Goal: Transaction & Acquisition: Purchase product/service

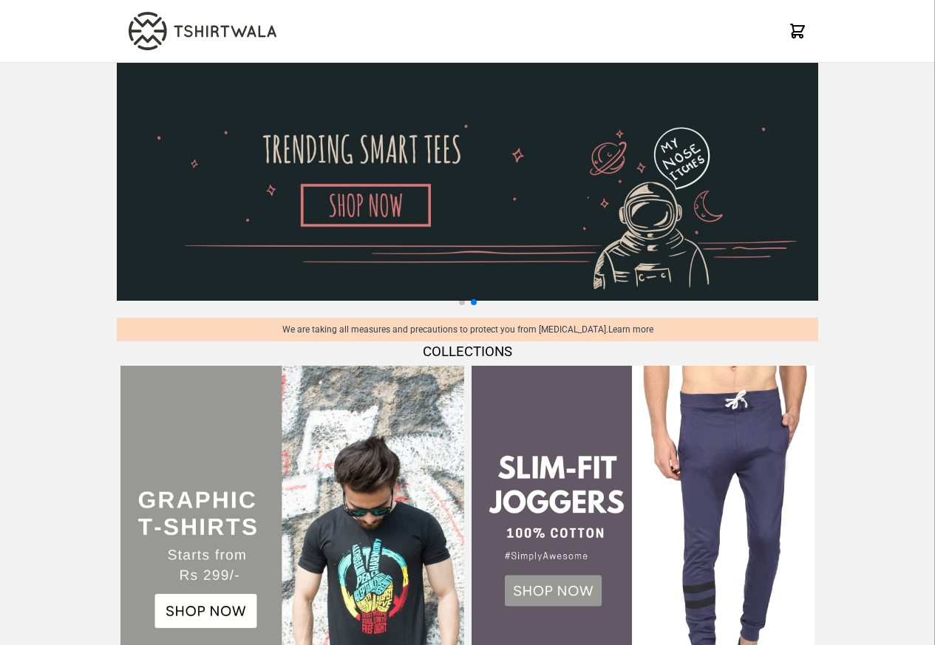
click at [333, 366] on img at bounding box center [291, 537] width 343 height 343
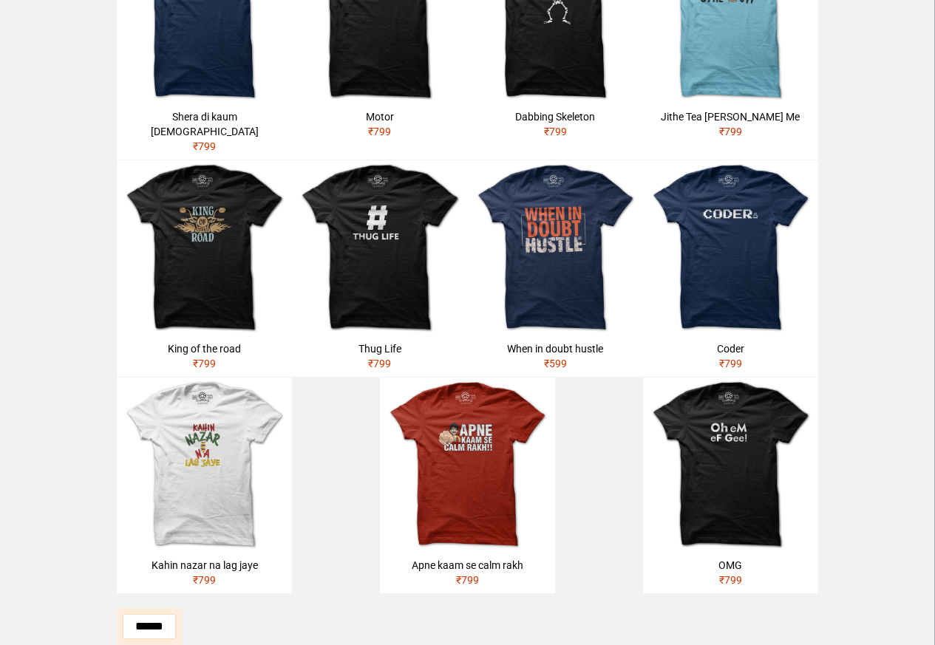
scroll to position [408, 0]
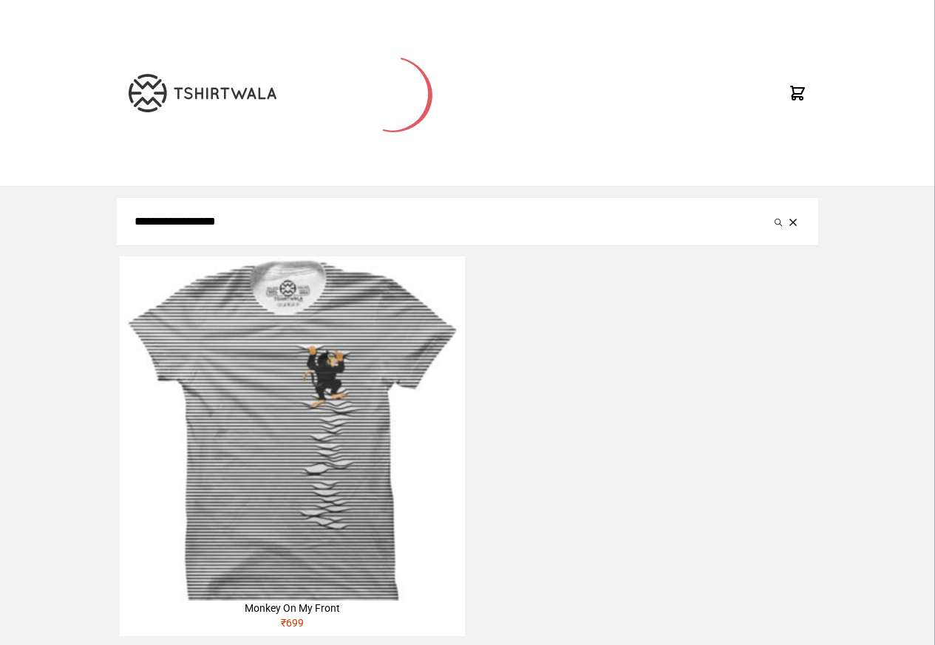
click at [293, 577] on img at bounding box center [292, 429] width 344 height 344
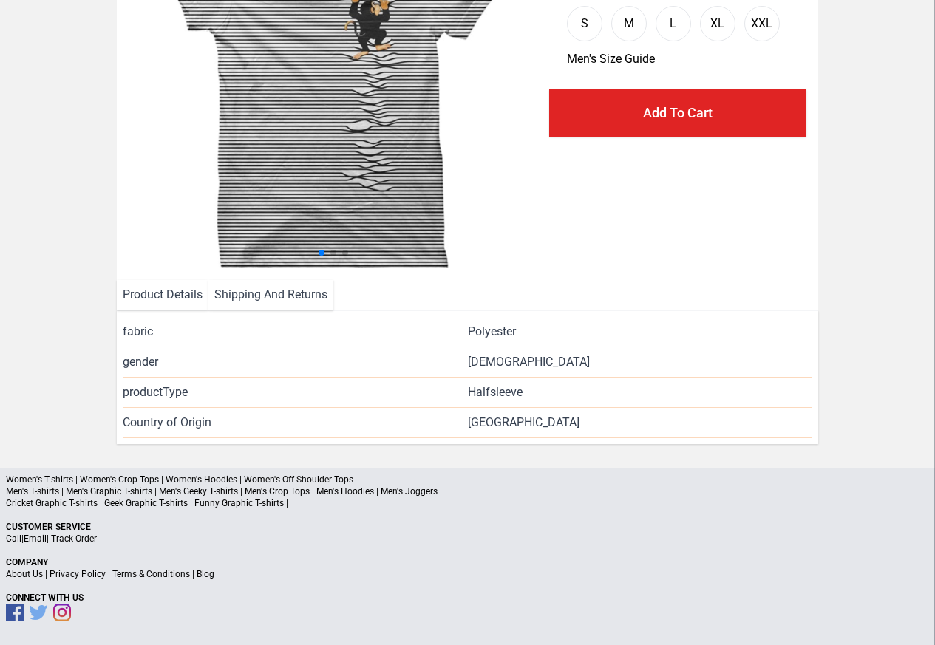
scroll to position [141, 0]
